Goal: Transaction & Acquisition: Purchase product/service

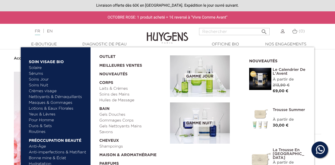
click at [266, 74] on img at bounding box center [260, 79] width 22 height 22
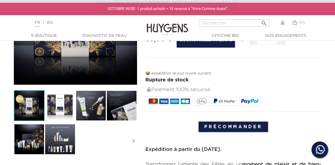
scroll to position [111, 0]
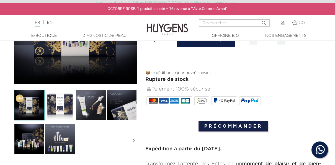
click at [30, 103] on img at bounding box center [29, 105] width 31 height 31
click at [31, 103] on img at bounding box center [29, 105] width 31 height 31
click at [62, 100] on img at bounding box center [60, 105] width 31 height 31
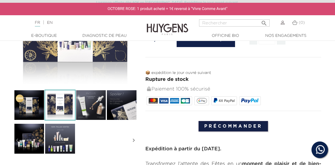
click at [85, 109] on img at bounding box center [91, 105] width 31 height 31
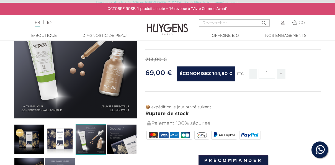
scroll to position [83, 0]
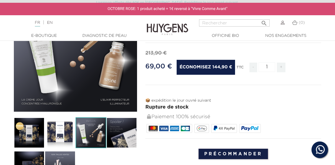
click at [123, 140] on img at bounding box center [121, 132] width 31 height 31
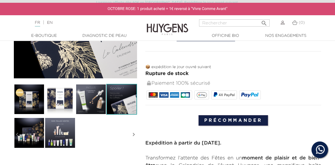
scroll to position [138, 0]
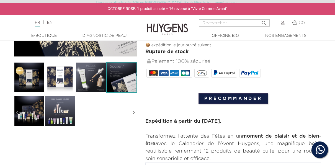
click at [28, 115] on img at bounding box center [29, 110] width 31 height 31
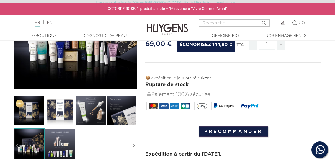
scroll to position [111, 0]
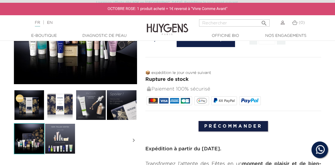
click at [57, 129] on img at bounding box center [60, 138] width 31 height 31
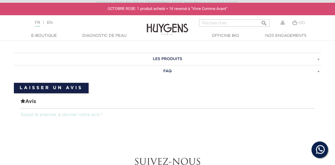
scroll to position [332, 0]
